Goal: Information Seeking & Learning: Learn about a topic

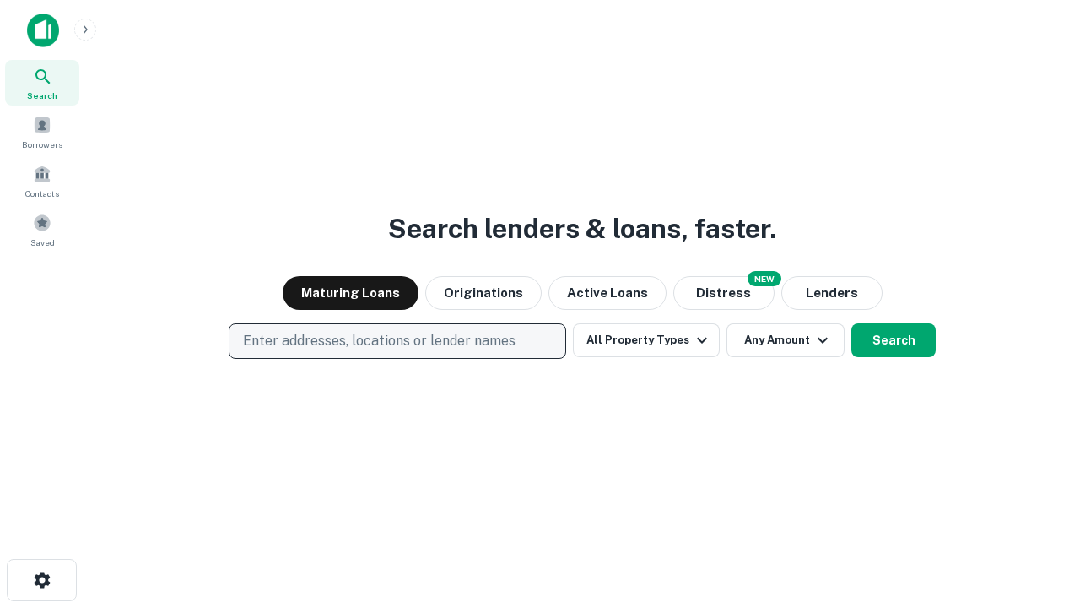
click at [397, 341] on p "Enter addresses, locations or lender names" at bounding box center [379, 341] width 273 height 20
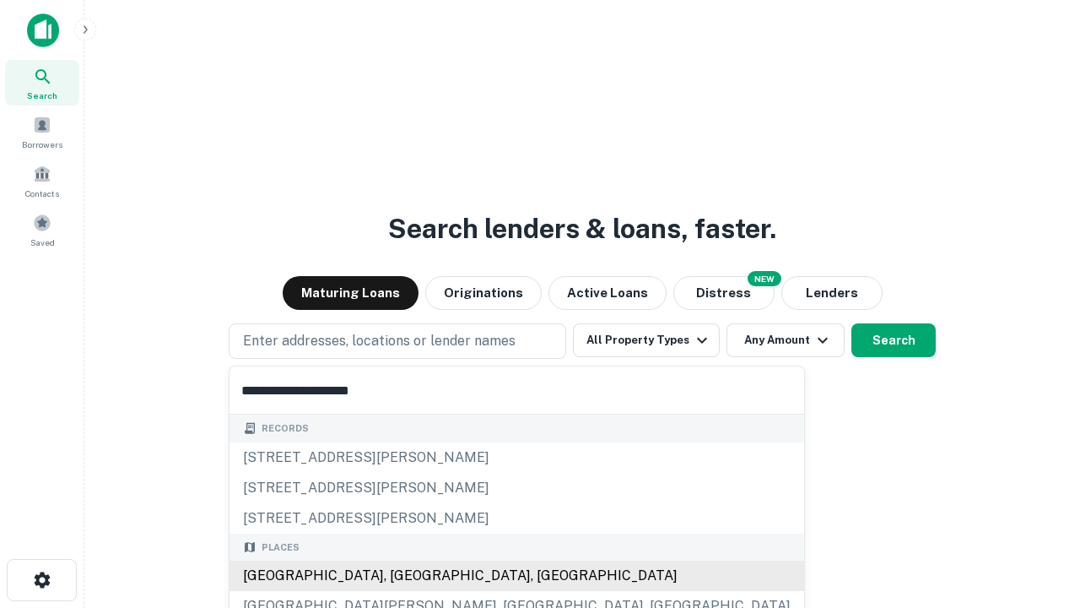
click at [403, 576] on div "[GEOGRAPHIC_DATA], [GEOGRAPHIC_DATA], [GEOGRAPHIC_DATA]" at bounding box center [517, 575] width 575 height 30
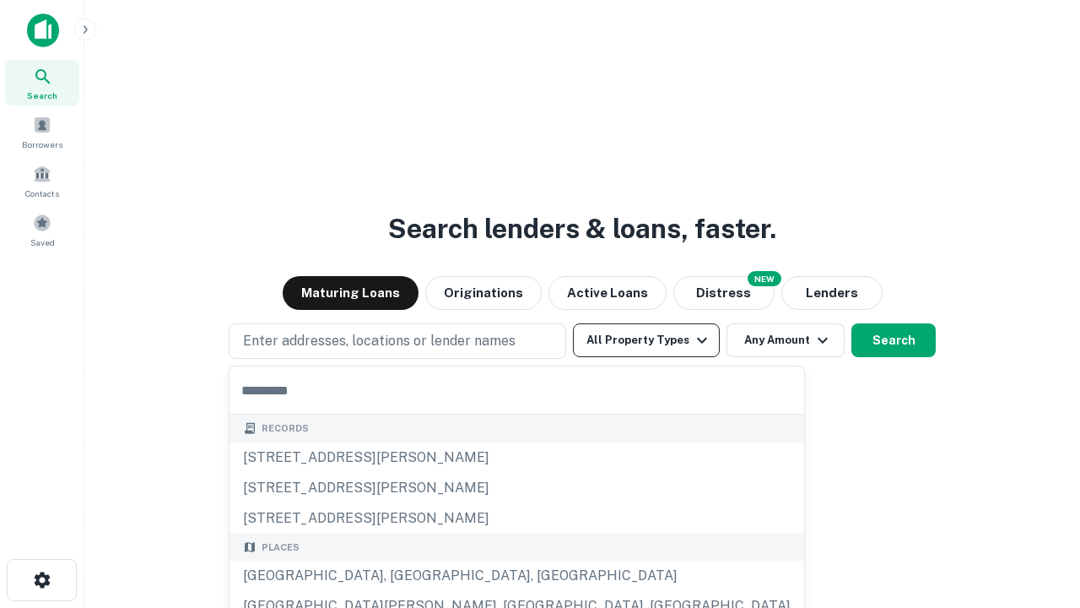
click at [647, 340] on button "All Property Types" at bounding box center [646, 340] width 147 height 34
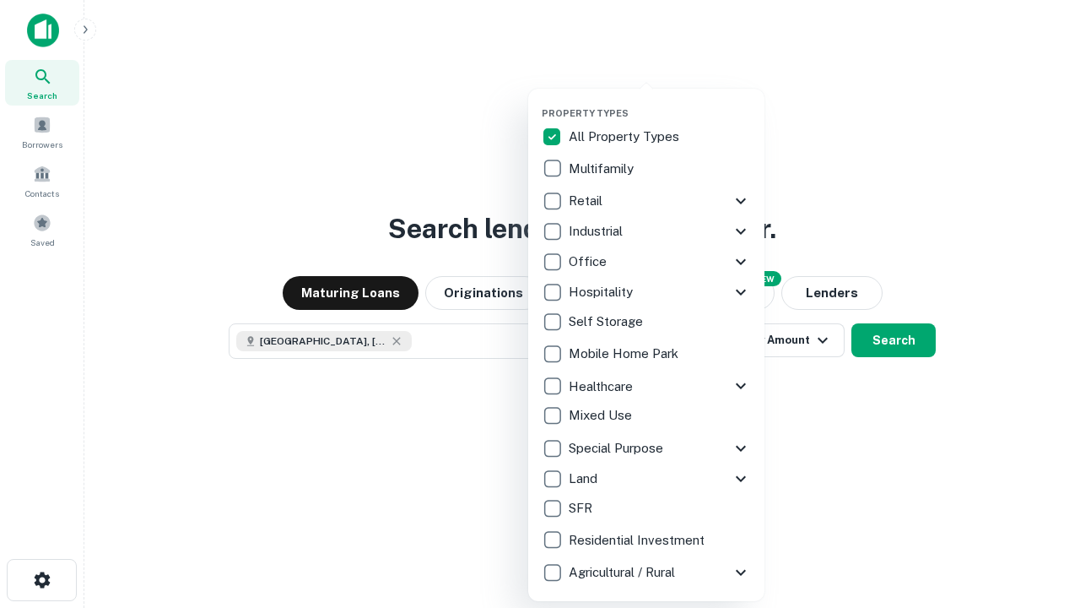
click at [660, 102] on button "button" at bounding box center [660, 102] width 236 height 1
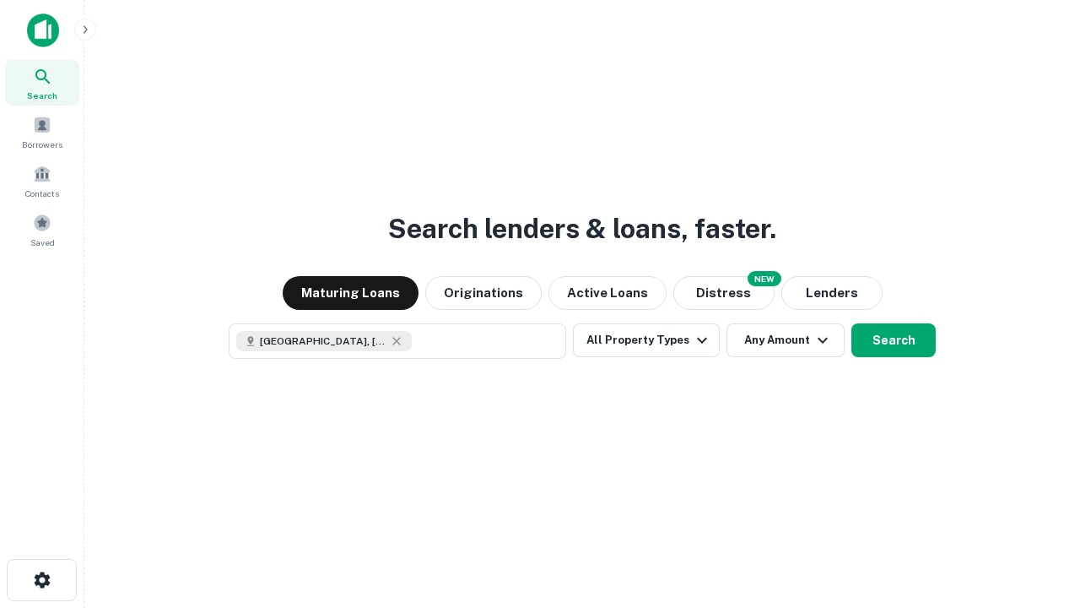
scroll to position [27, 0]
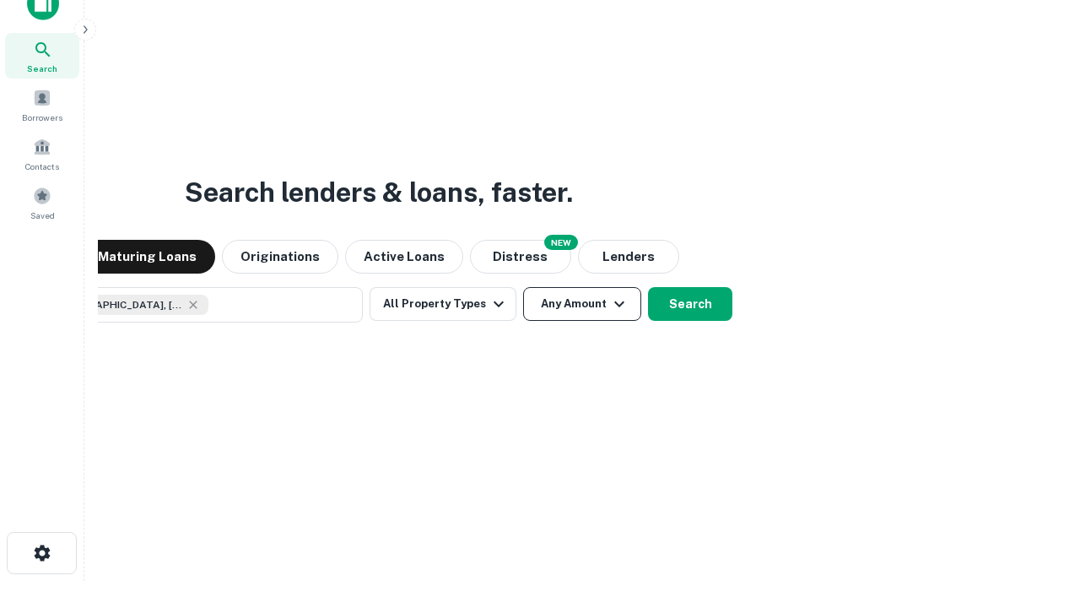
click at [523, 287] on button "Any Amount" at bounding box center [582, 304] width 118 height 34
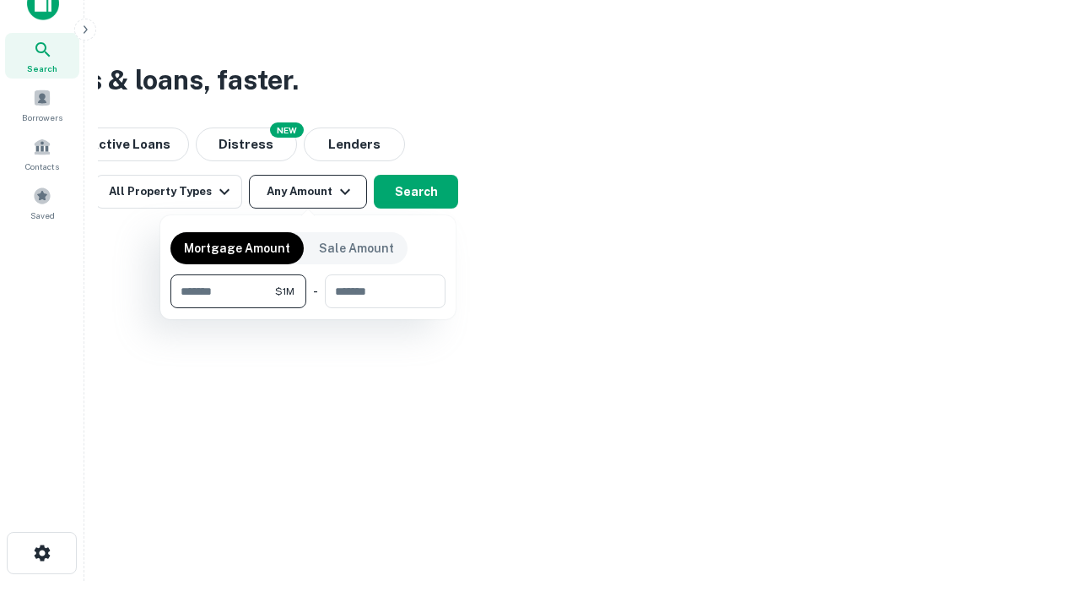
type input "*******"
click at [308, 308] on button "button" at bounding box center [308, 308] width 275 height 1
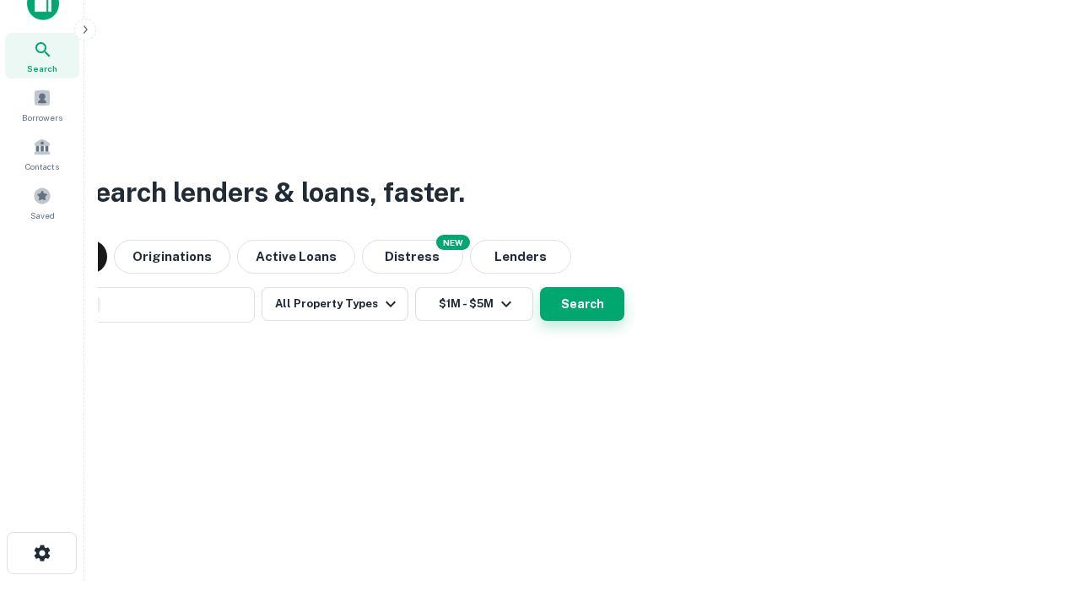
click at [540, 287] on button "Search" at bounding box center [582, 304] width 84 height 34
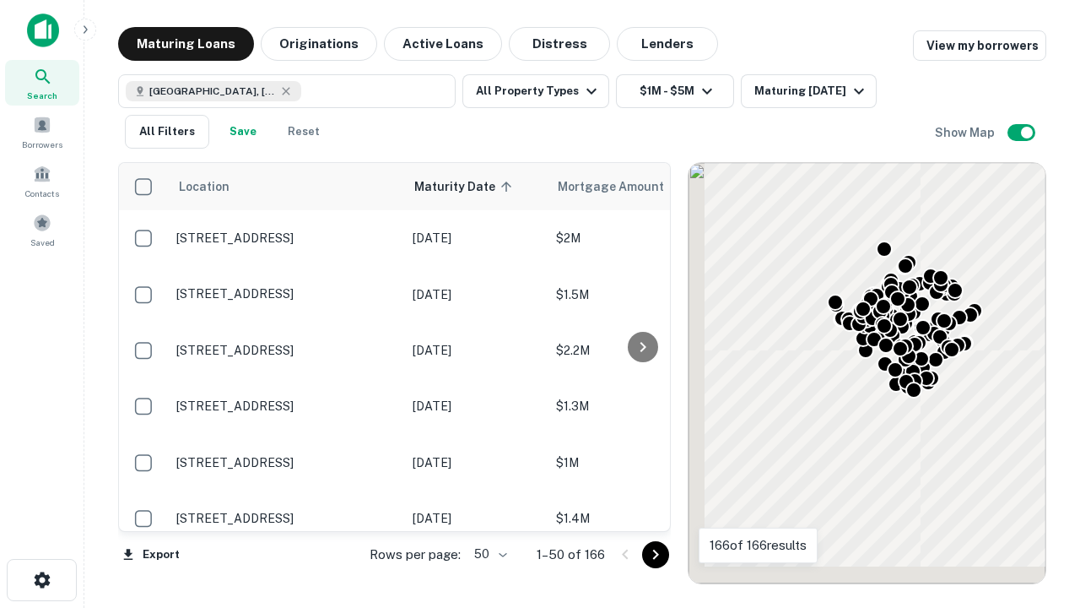
click at [488, 554] on body "Search Borrowers Contacts Saved Maturing Loans Originations Active Loans Distre…" at bounding box center [540, 304] width 1080 height 608
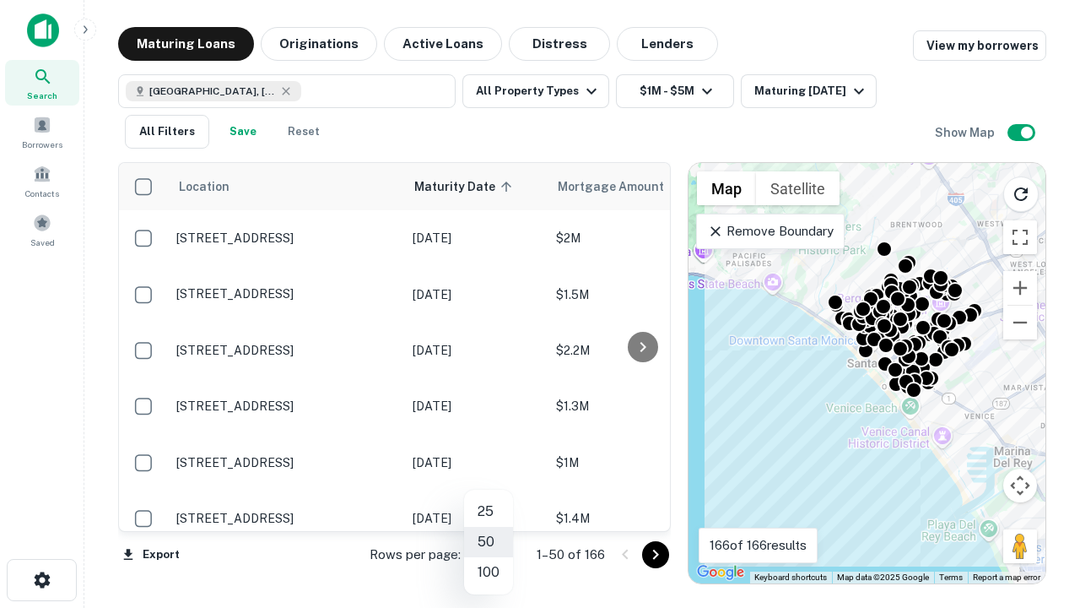
click at [489, 512] on li "25" at bounding box center [488, 511] width 49 height 30
